Goal: Task Accomplishment & Management: Manage account settings

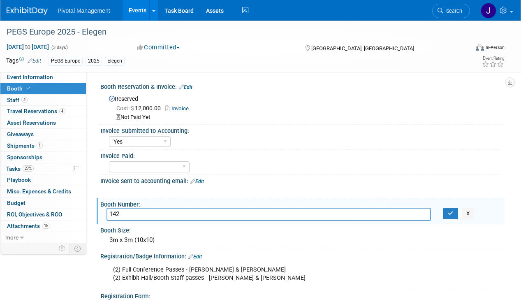
select select "Yes"
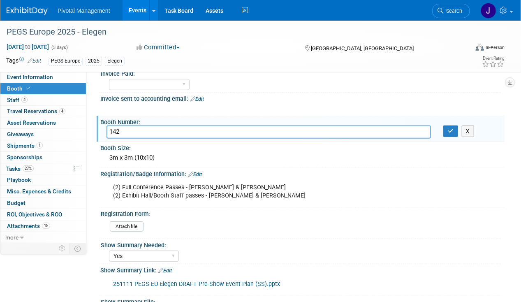
scroll to position [81, 0]
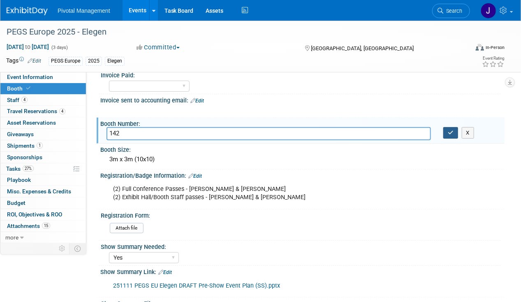
click at [444, 133] on button "button" at bounding box center [450, 133] width 15 height 12
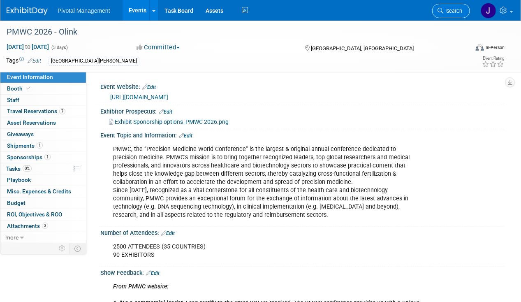
click at [445, 8] on span "Search" at bounding box center [452, 11] width 19 height 6
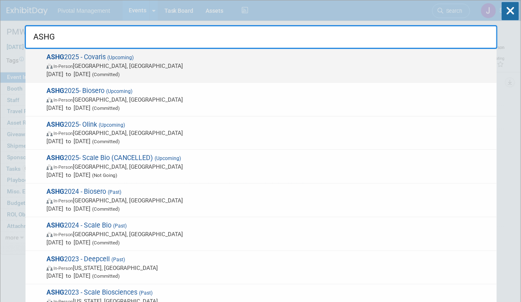
type input "ASHG"
click at [137, 71] on span "Oct 15, 2025 to Oct 17, 2025 (Committed)" at bounding box center [269, 74] width 446 height 8
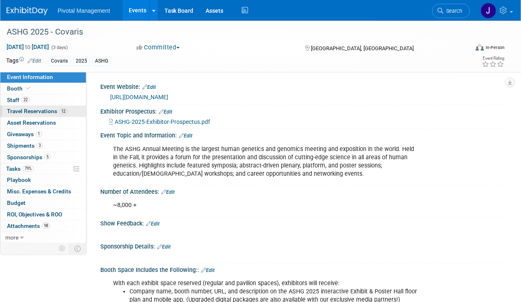
click at [26, 113] on span "Travel Reservations 12" at bounding box center [37, 111] width 60 height 7
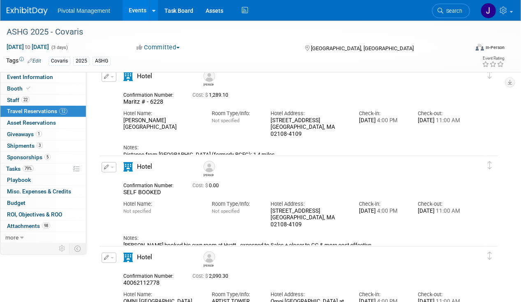
scroll to position [82, 0]
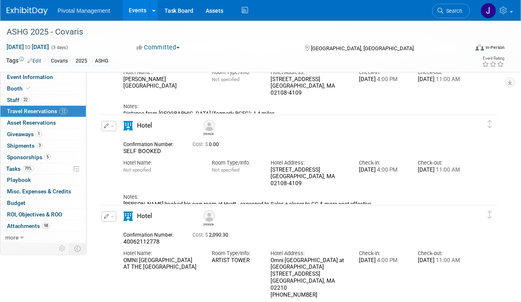
click at [109, 129] on button "button" at bounding box center [109, 126] width 15 height 10
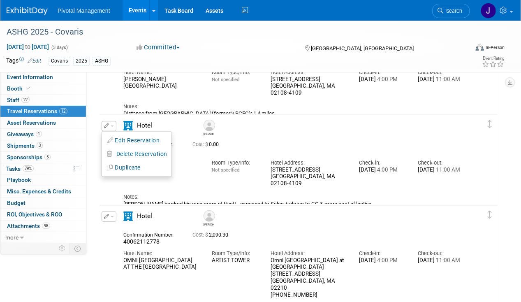
click at [127, 140] on button "Edit Reservation" at bounding box center [136, 140] width 69 height 12
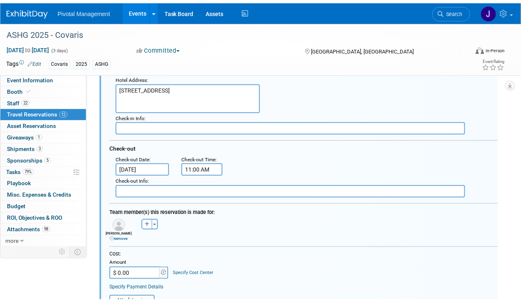
scroll to position [391, 0]
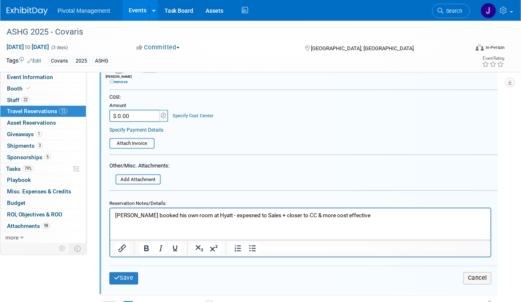
click at [377, 211] on html "Sujash booked his own room at Hyatt - expesned to Sales + closer to CC & more c…" at bounding box center [300, 213] width 380 height 11
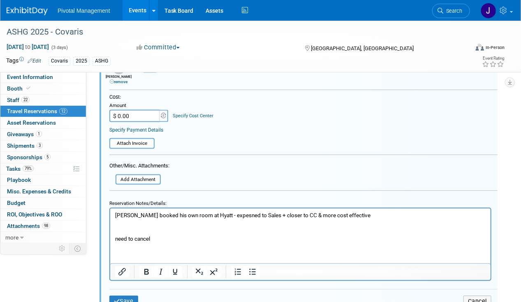
click at [134, 238] on p "need to cancel" at bounding box center [300, 239] width 371 height 8
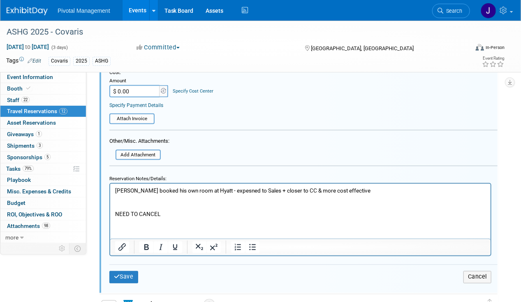
scroll to position [432, 0]
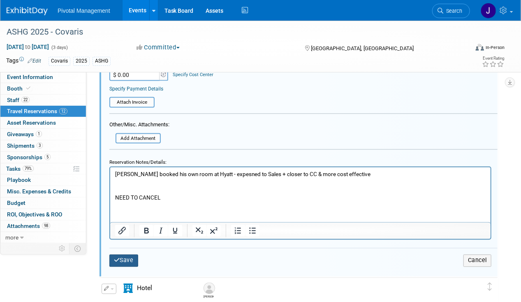
click at [121, 259] on button "Save" at bounding box center [123, 261] width 29 height 12
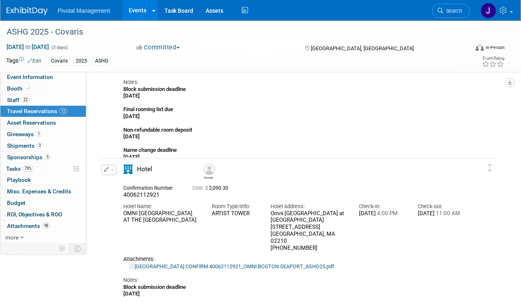
scroll to position [576, 0]
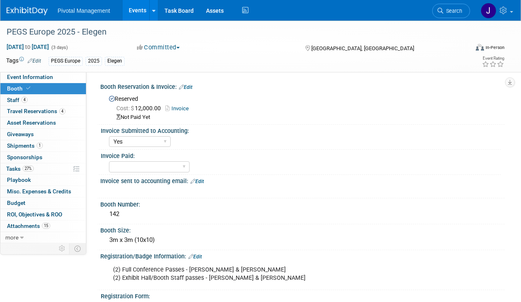
select select "Yes"
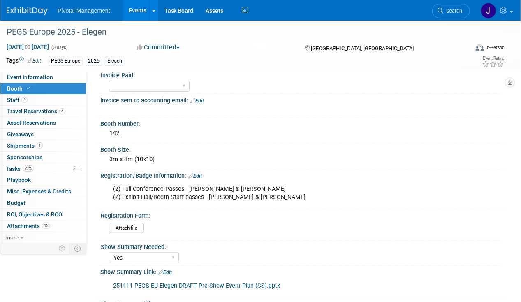
scroll to position [81, 0]
